Goal: Find specific page/section: Find specific page/section

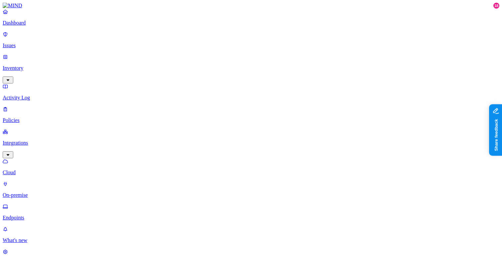
type input "yana"
